Goal: Task Accomplishment & Management: Complete application form

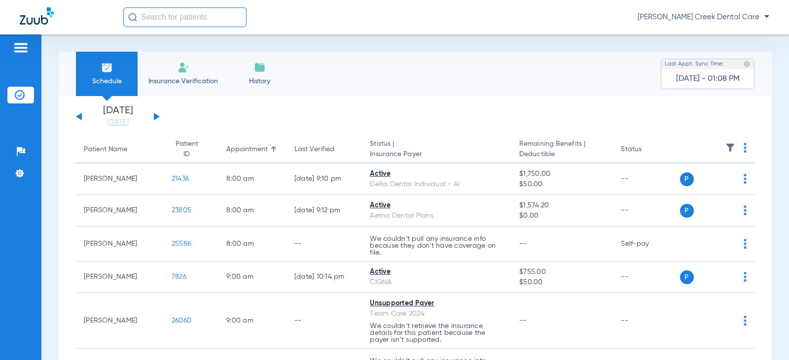
click at [188, 70] on img at bounding box center [183, 68] width 12 height 12
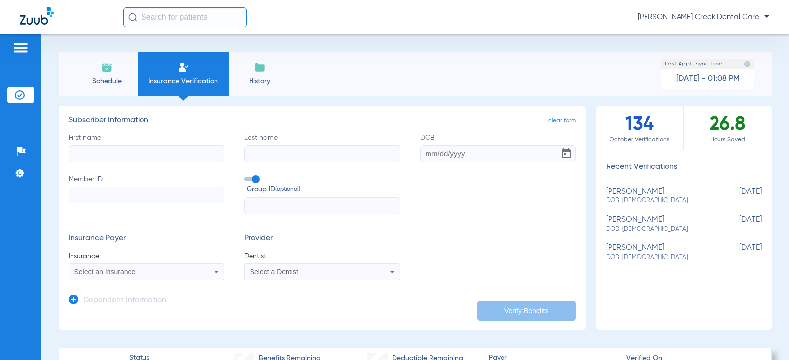
click at [164, 157] on input "First name" at bounding box center [147, 153] width 156 height 17
type input "[PERSON_NAME]"
drag, startPoint x: 440, startPoint y: 146, endPoint x: 442, endPoint y: 156, distance: 10.0
click at [440, 147] on input "DOB" at bounding box center [498, 153] width 156 height 17
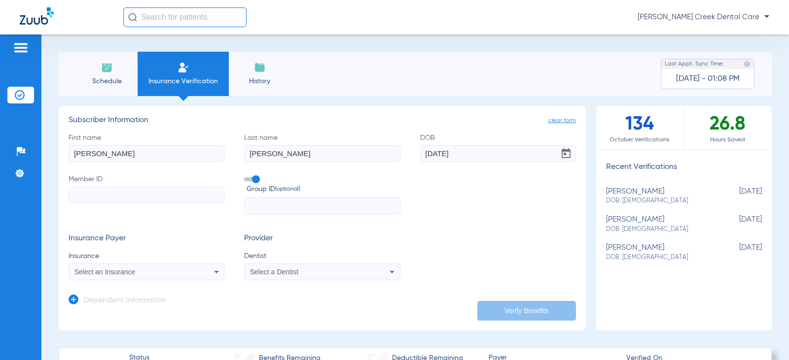
type input "[DATE]"
click at [81, 192] on input "Member ID" at bounding box center [147, 195] width 156 height 17
click at [101, 200] on input "Member ID Required" at bounding box center [147, 195] width 156 height 17
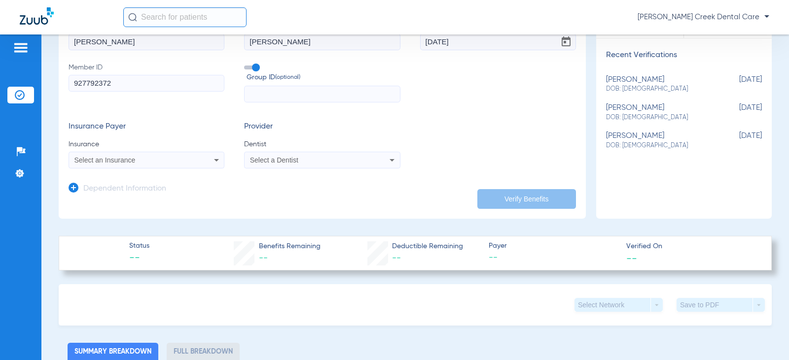
scroll to position [148, 0]
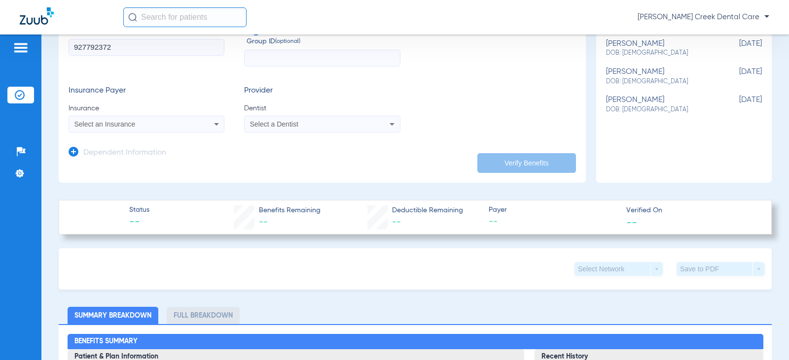
type input "927792372"
click at [214, 124] on icon at bounding box center [216, 124] width 5 height 2
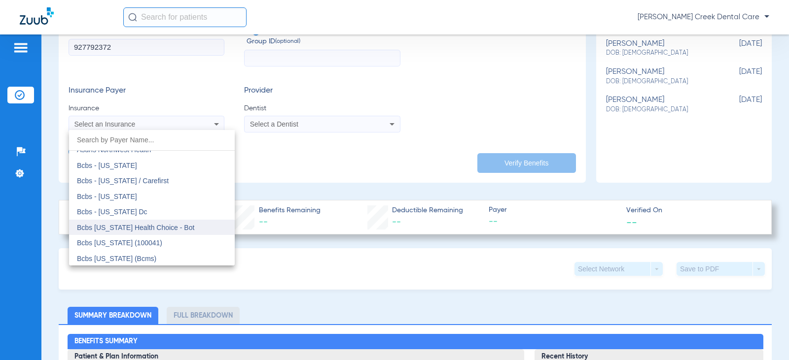
scroll to position [394, 0]
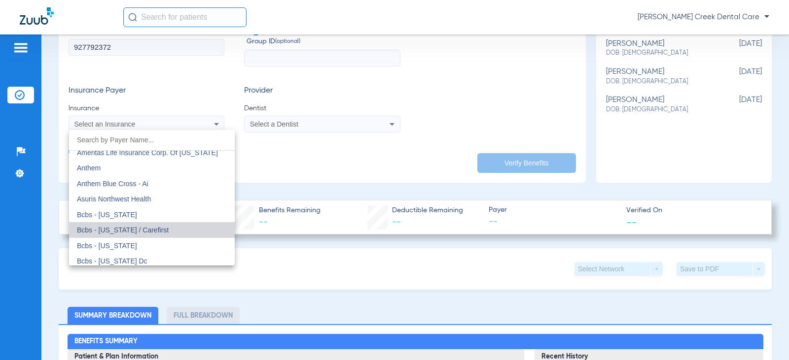
click at [188, 224] on mat-option "Bcbs - [US_STATE] / Carefirst" at bounding box center [152, 230] width 166 height 16
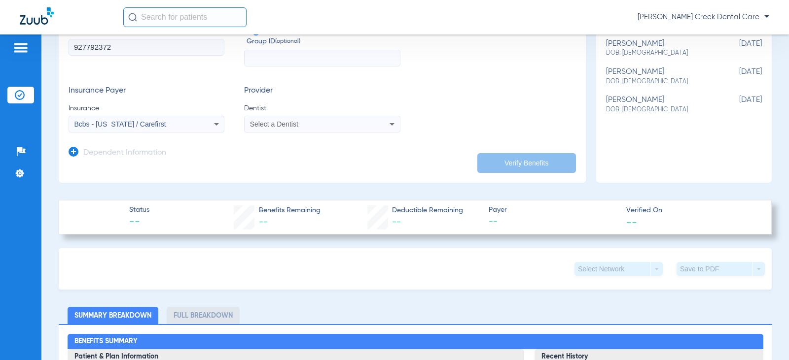
click at [359, 123] on div "Select a Dentist" at bounding box center [308, 124] width 116 height 7
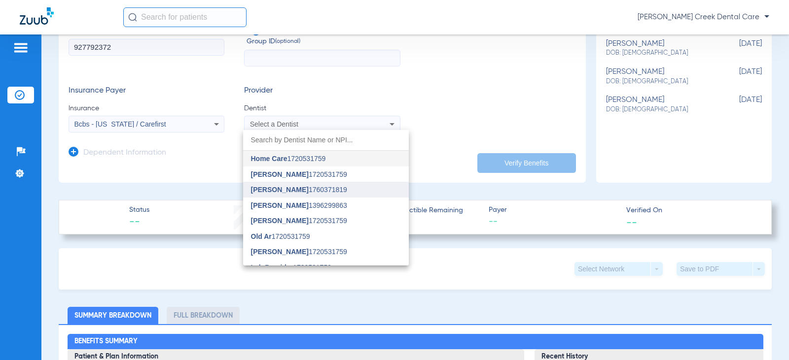
click at [300, 188] on span "[PERSON_NAME] 1760371819" at bounding box center [299, 189] width 96 height 7
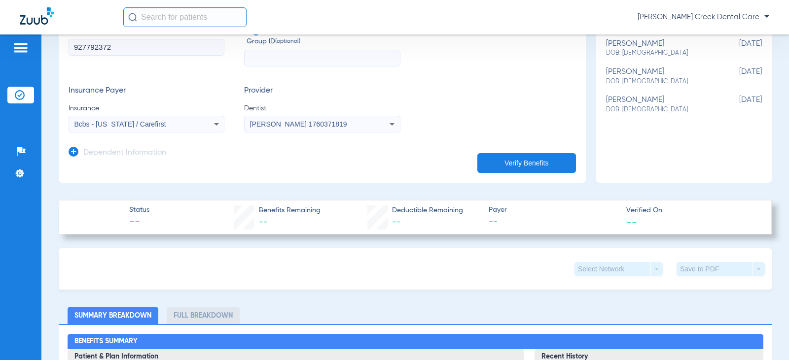
click at [484, 163] on button "Verify Benefits" at bounding box center [526, 163] width 99 height 20
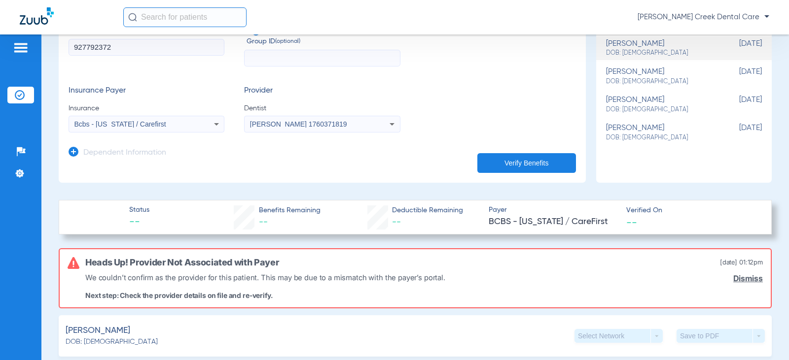
click at [211, 124] on icon at bounding box center [216, 124] width 12 height 12
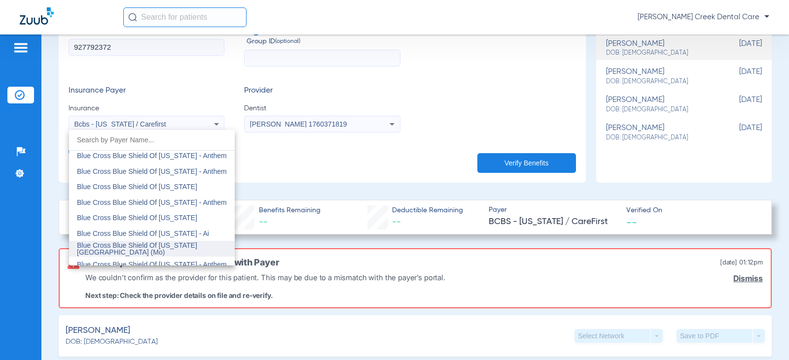
scroll to position [860, 0]
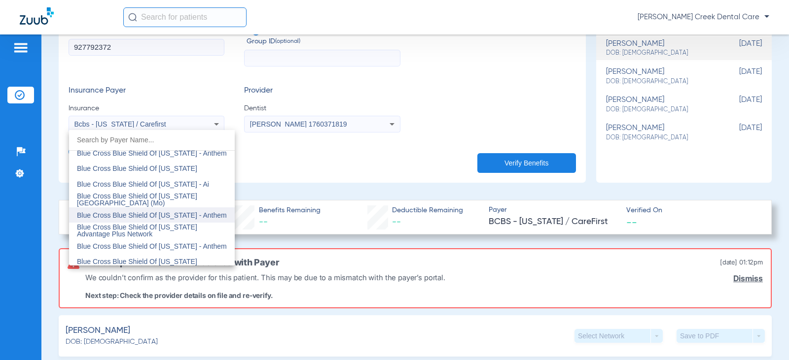
click at [175, 215] on span "Blue Cross Blue Shield Of [US_STATE] - Anthem" at bounding box center [152, 215] width 150 height 8
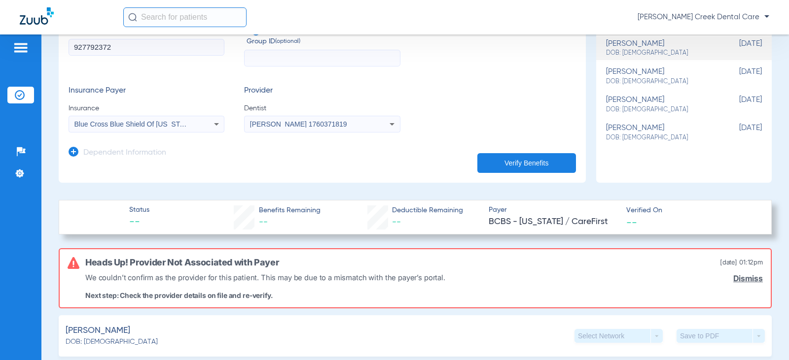
click at [509, 163] on button "Verify Benefits" at bounding box center [526, 163] width 99 height 20
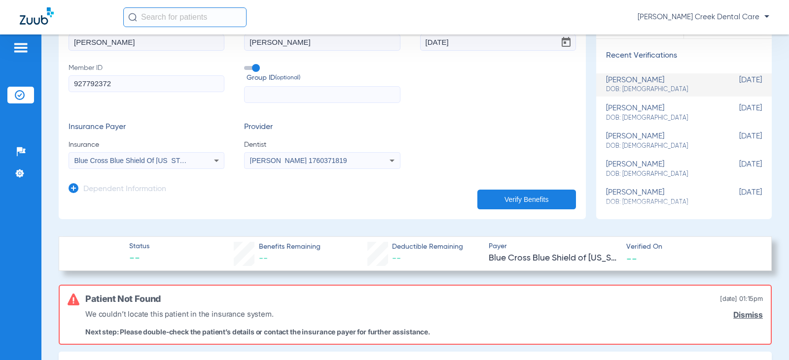
scroll to position [99, 0]
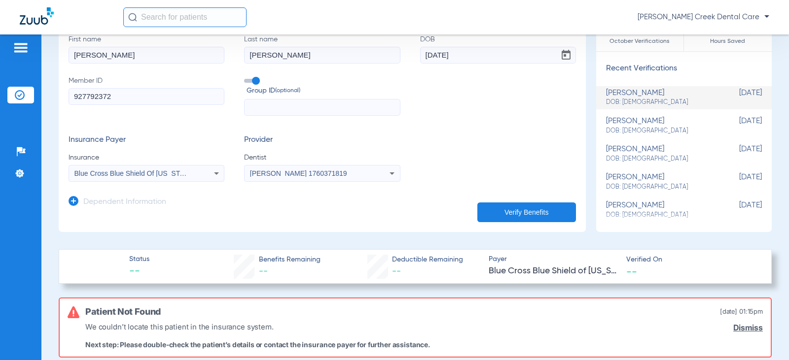
click at [216, 174] on icon at bounding box center [216, 174] width 12 height 12
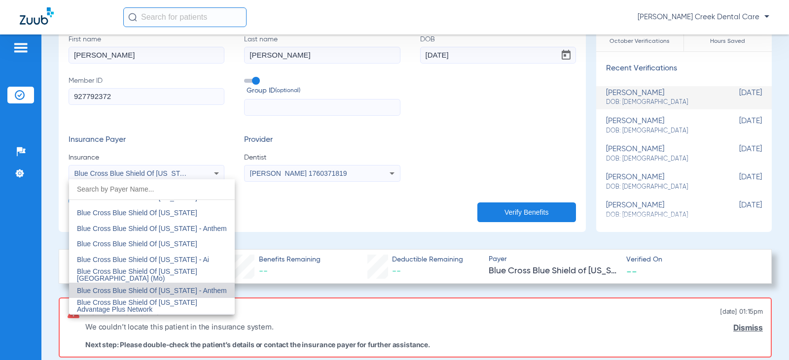
scroll to position [916, 0]
